Goal: Navigation & Orientation: Find specific page/section

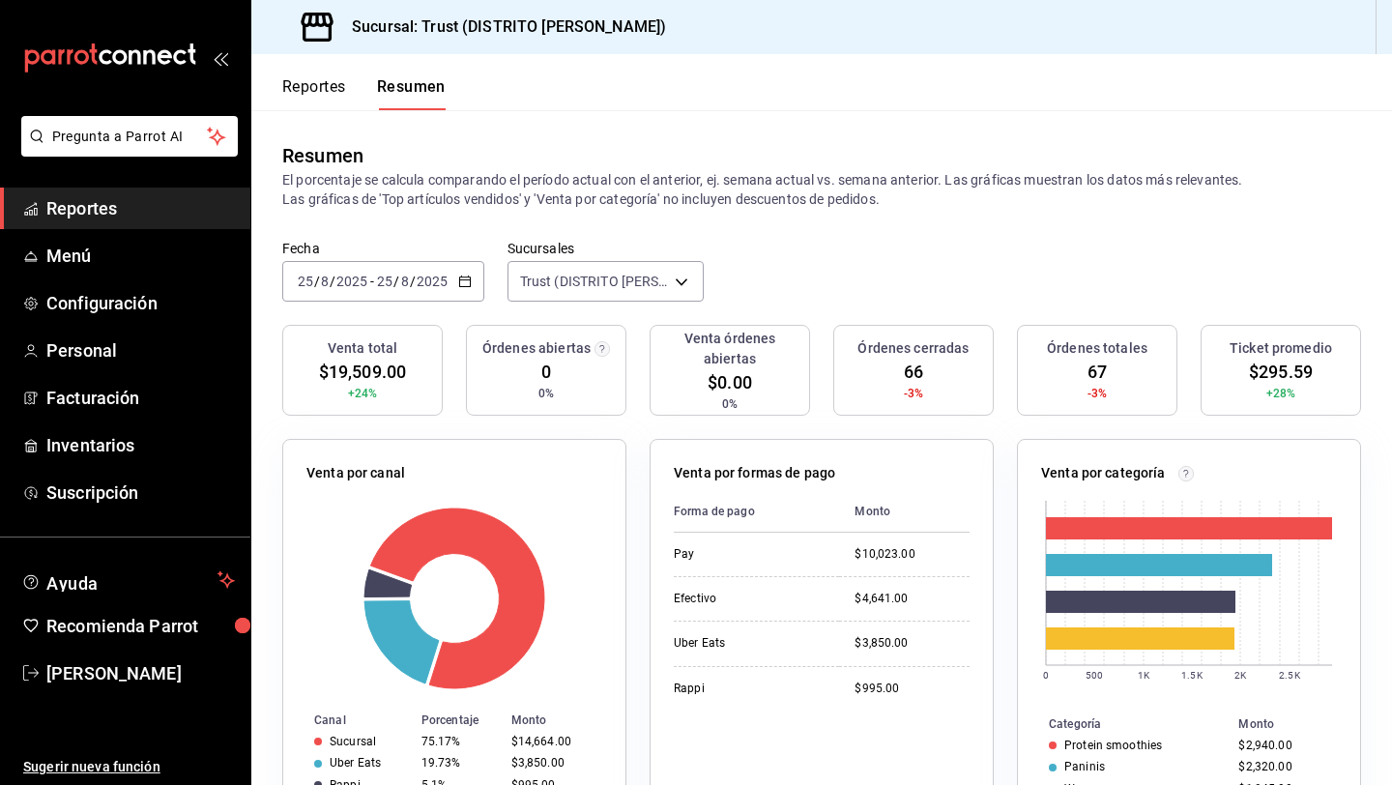
click at [327, 85] on button "Reportes" at bounding box center [314, 93] width 64 height 33
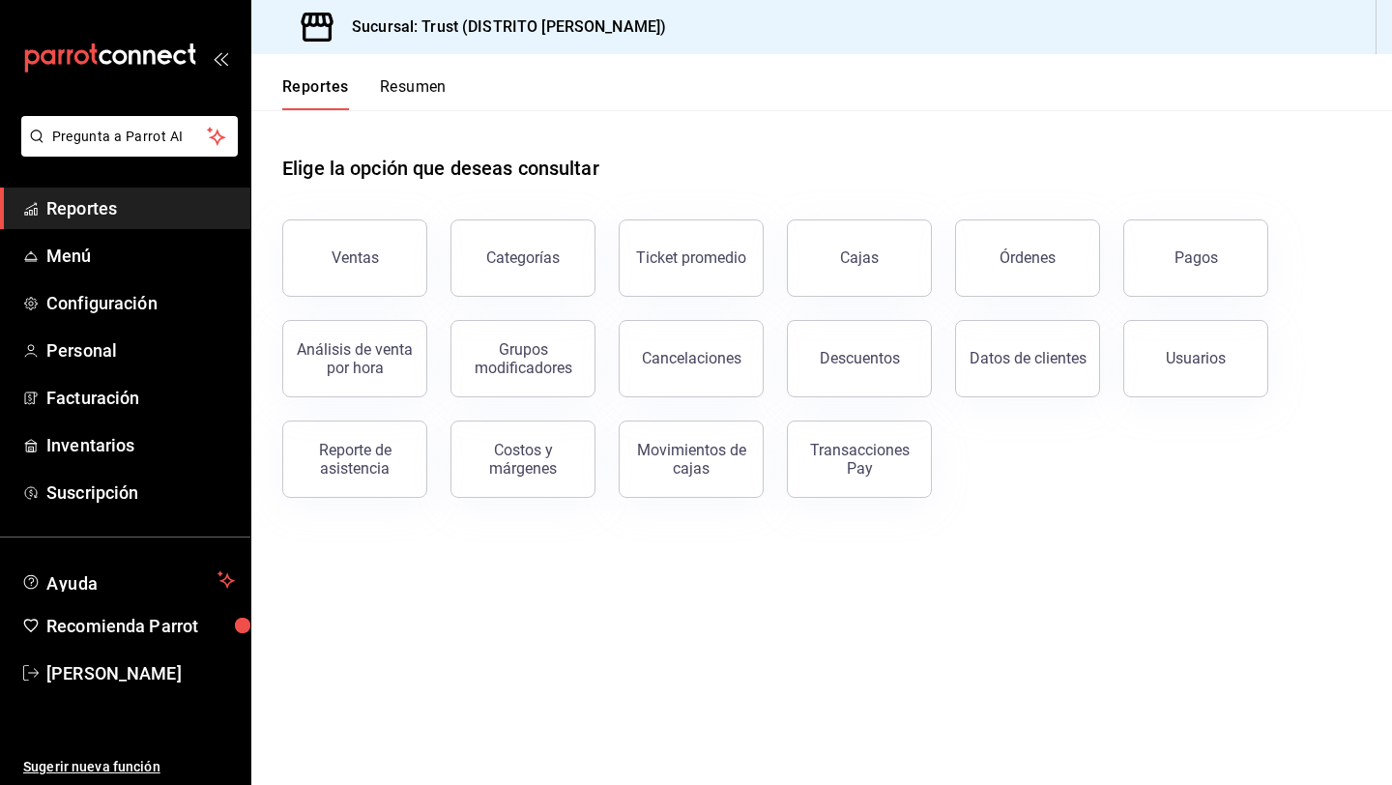
click at [443, 85] on button "Resumen" at bounding box center [413, 93] width 67 height 33
